Goal: Communication & Community: Participate in discussion

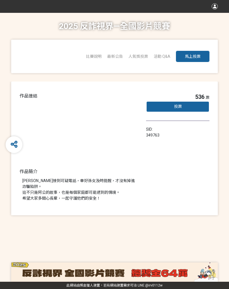
click at [190, 106] on div "投票" at bounding box center [177, 106] width 63 height 11
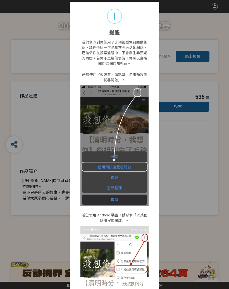
click at [141, 90] on img at bounding box center [114, 145] width 68 height 121
click at [192, 34] on div "i 提醒 × 我們偵測到你使用了非預設瀏覽器開啟網站，請你依照一下步驟來開啟活動網站，已確保你在投票過程中，不會發生非預期的問題。若你不是這個情況，你可以直接…" at bounding box center [114, 144] width 229 height 289
click at [178, 146] on div "i 提醒 × 我們偵測到你使用了非預設瀏覽器開啟網站，請你依照一下步驟來開啟活動網站，已確保你在投票過程中，不會發生非預期的問題。若你不是這個情況，你可以直接…" at bounding box center [114, 144] width 229 height 289
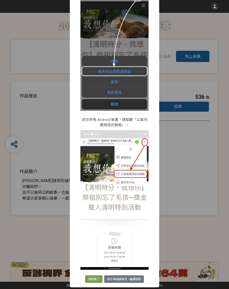
scroll to position [95, 0]
click at [98, 279] on button "我知道了" at bounding box center [93, 279] width 17 height 8
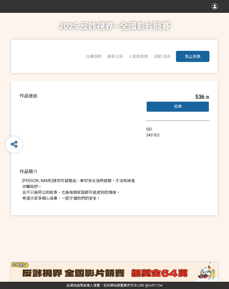
click at [215, 46] on div "比賽說明 最新公告 人氣獎投票 「2025反詐視界—全國影片競賽」短影音組人氣獎投票 「2025反詐視界—全國影片競賽」短片組人氣獎投票 活動 Q&A 馬上投票" at bounding box center [114, 56] width 206 height 33
click at [199, 51] on button "馬上投票" at bounding box center [192, 56] width 33 height 11
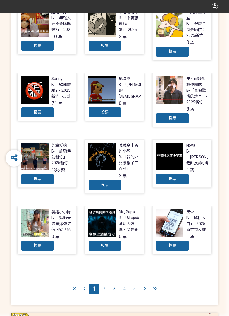
scroll to position [204, 0]
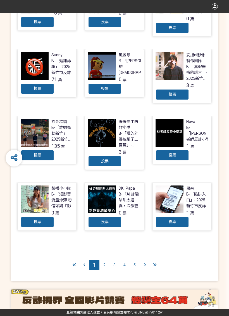
click at [134, 260] on div "5" at bounding box center [134, 265] width 10 height 10
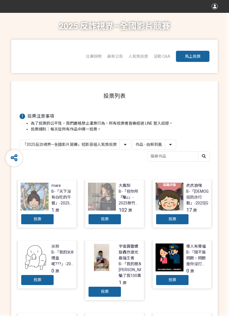
click at [202, 57] on button "馬上投票" at bounding box center [192, 56] width 33 height 11
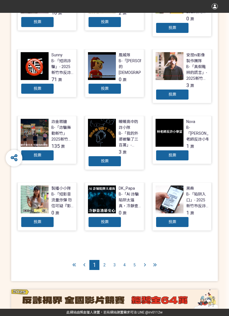
scroll to position [204, 0]
click at [107, 260] on div "2" at bounding box center [104, 265] width 10 height 10
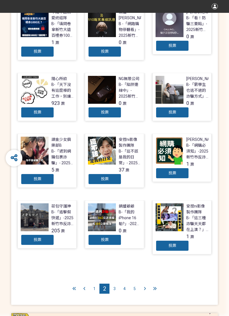
scroll to position [204, 0]
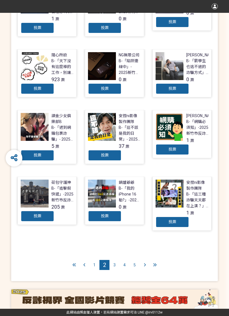
click at [122, 263] on div "4" at bounding box center [124, 265] width 10 height 10
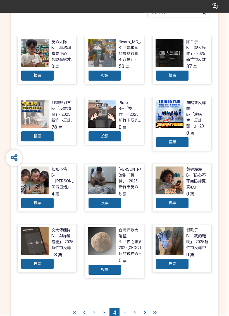
scroll to position [199, 0]
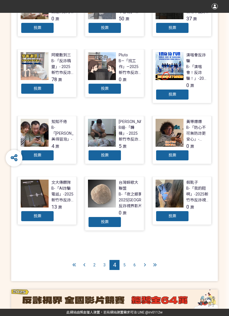
click at [126, 260] on div "5" at bounding box center [124, 265] width 10 height 10
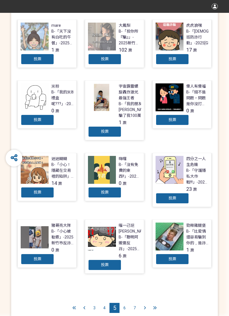
scroll to position [204, 0]
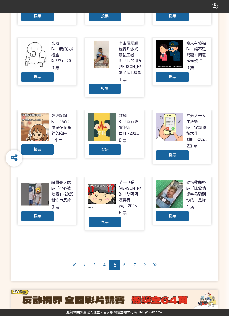
click at [125, 263] on span "6" at bounding box center [124, 265] width 2 height 4
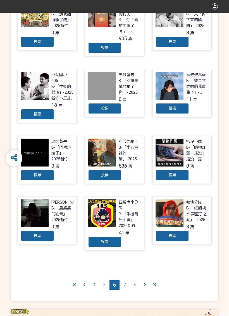
scroll to position [199, 0]
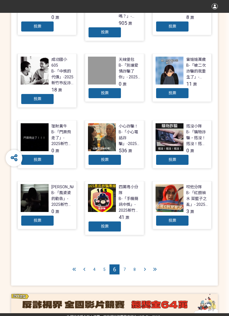
click at [113, 154] on div "投票" at bounding box center [104, 159] width 33 height 11
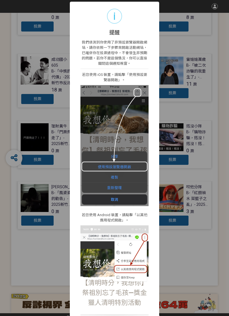
click at [87, 210] on div "我們偵測到你使用了非預設瀏覽器開啟網站，請你依照一下步驟來開啟活動網站，已確保你在投票過程中，不會發生非預期的問題。若你不是這個情況，你可以直接關閉這個通知視…" at bounding box center [114, 202] width 68 height 326
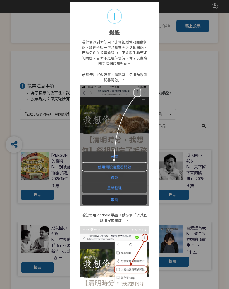
scroll to position [0, 0]
